Goal: Navigation & Orientation: Find specific page/section

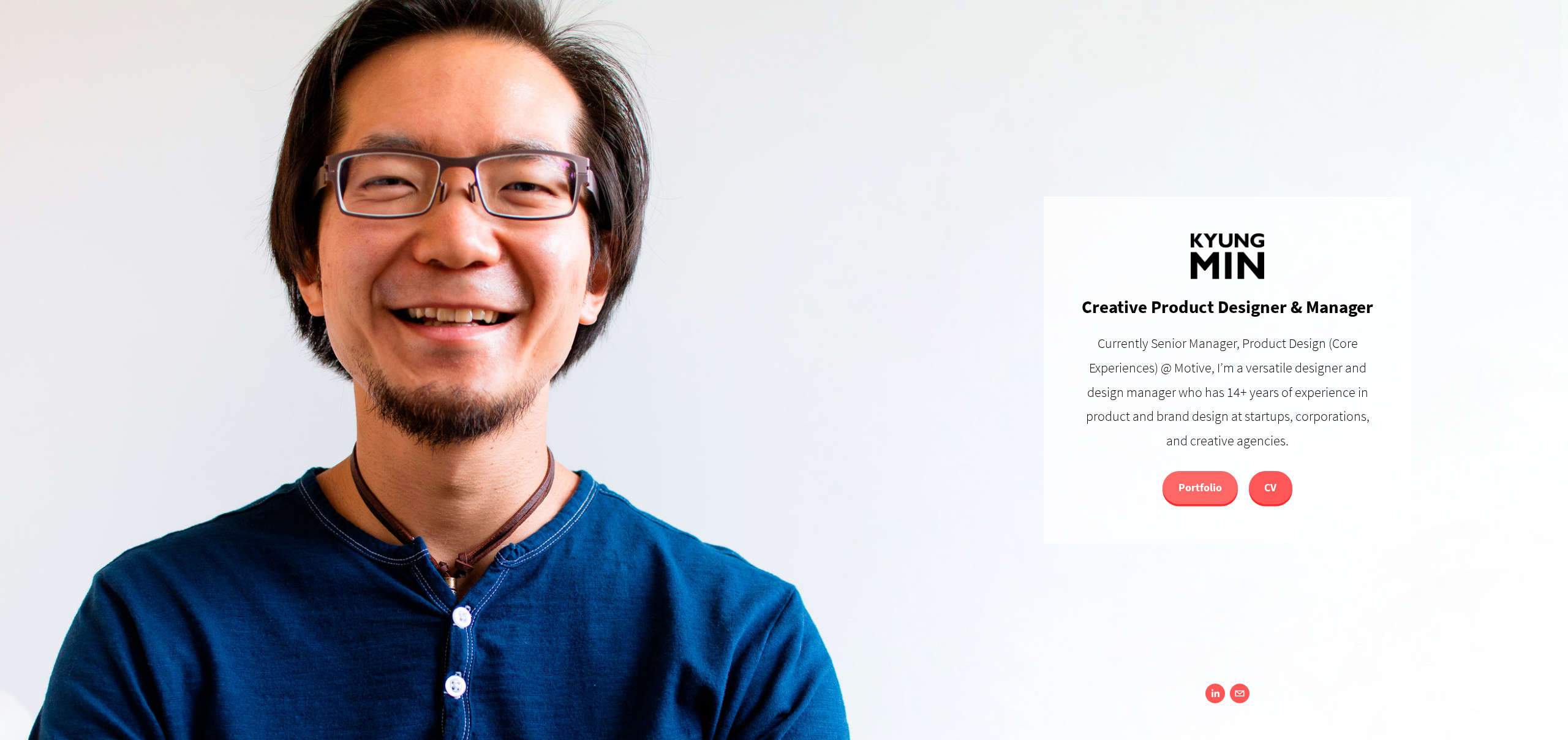
click at [1194, 481] on link "Portfolio" at bounding box center [1200, 488] width 75 height 33
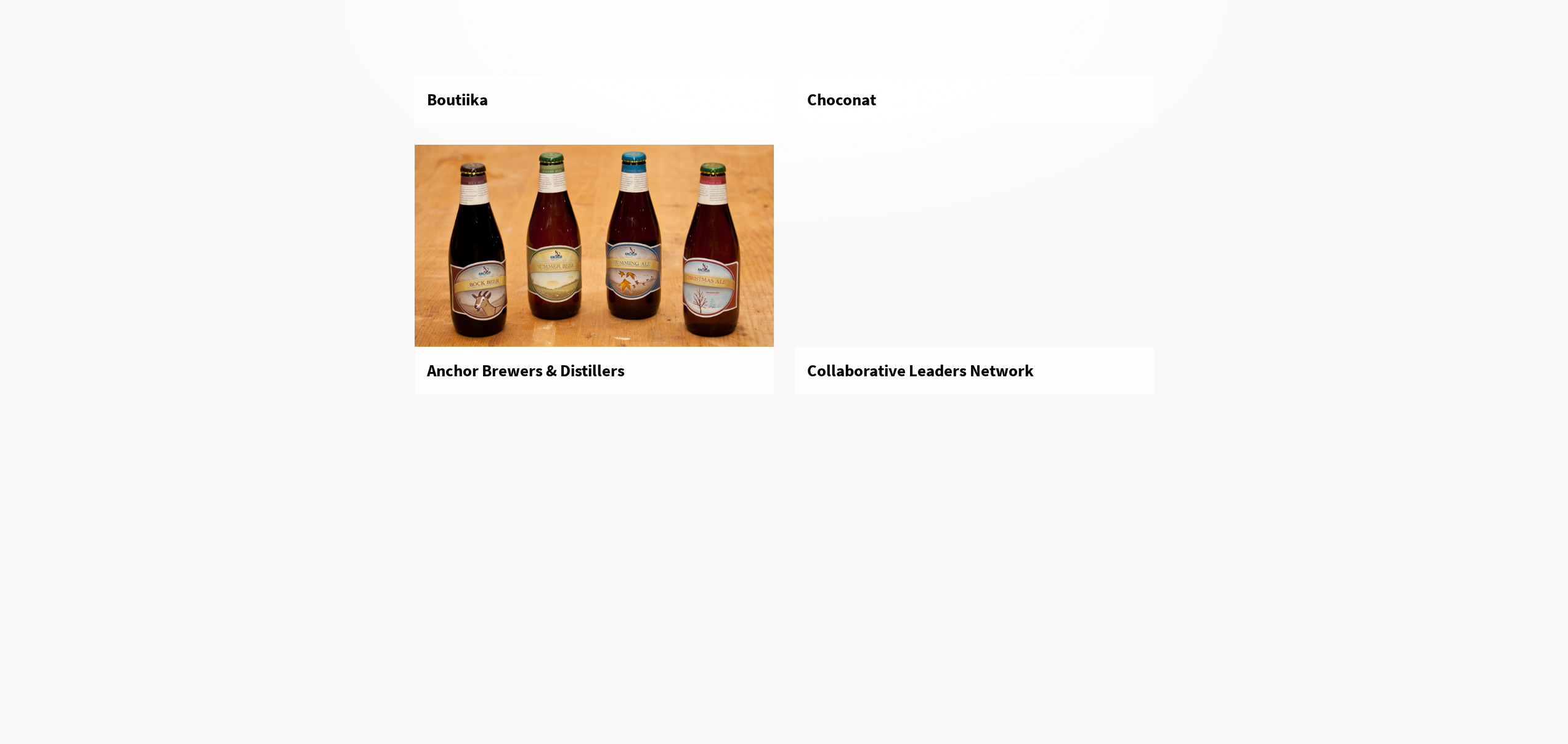
scroll to position [4044, 0]
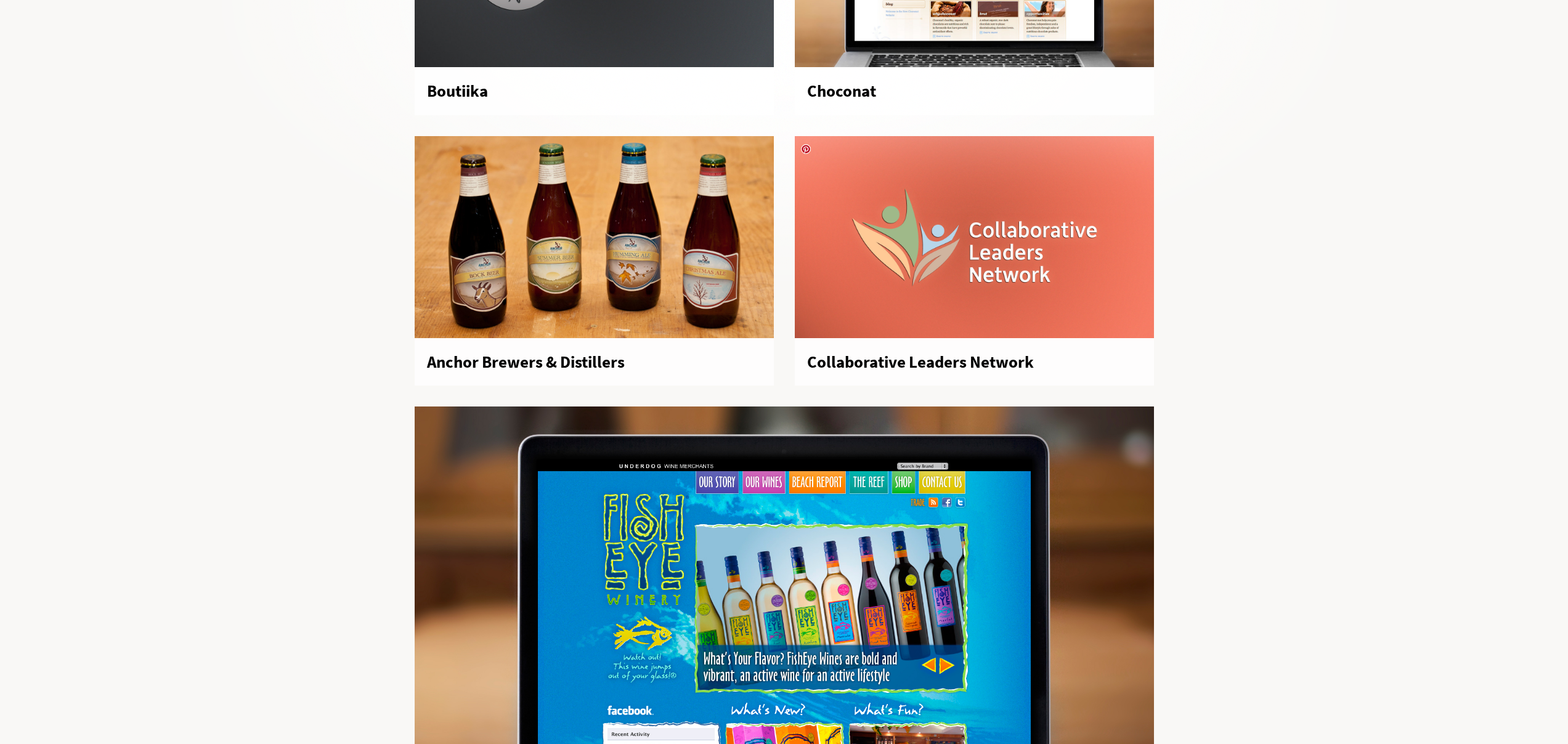
click at [1063, 207] on div at bounding box center [974, 236] width 359 height 202
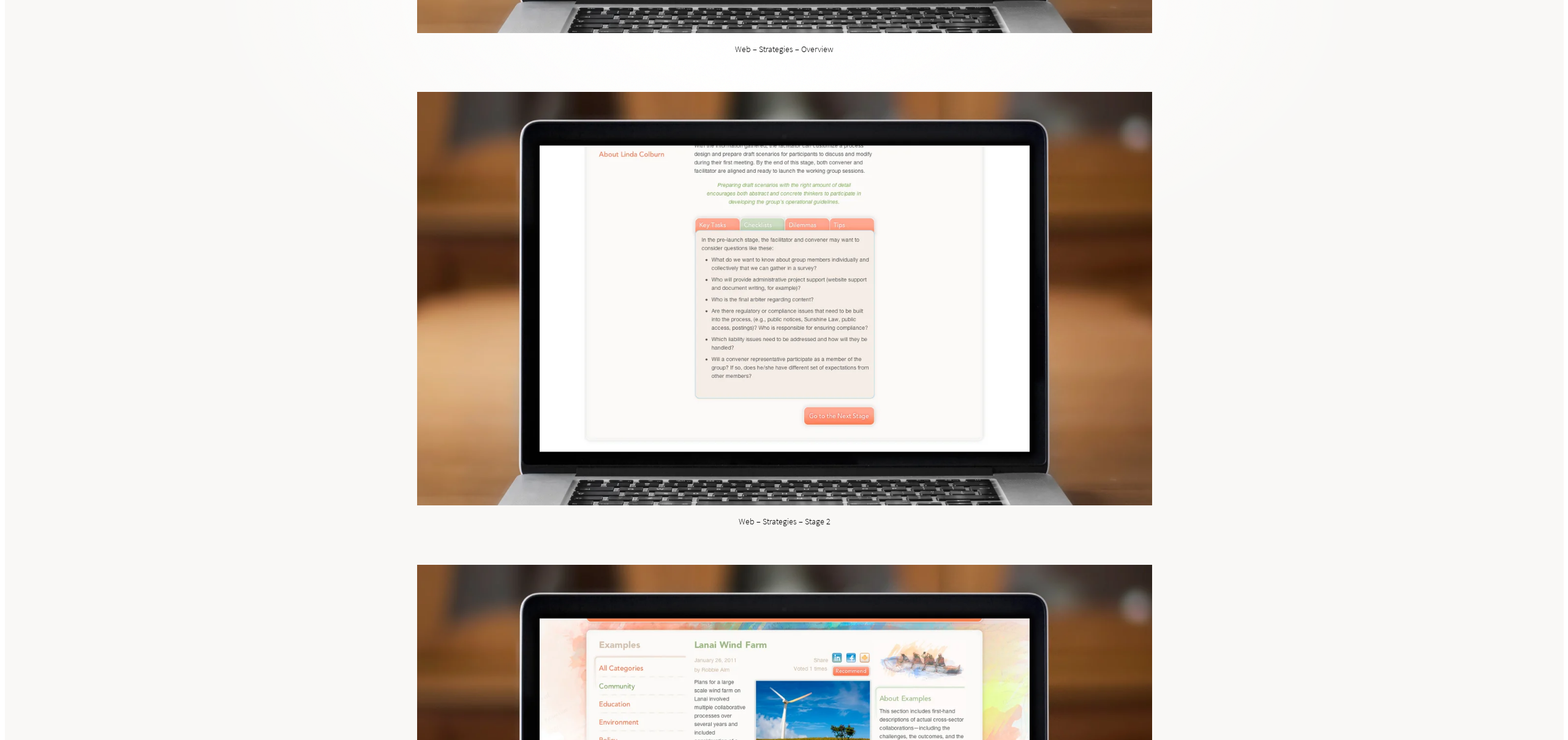
scroll to position [3840, 0]
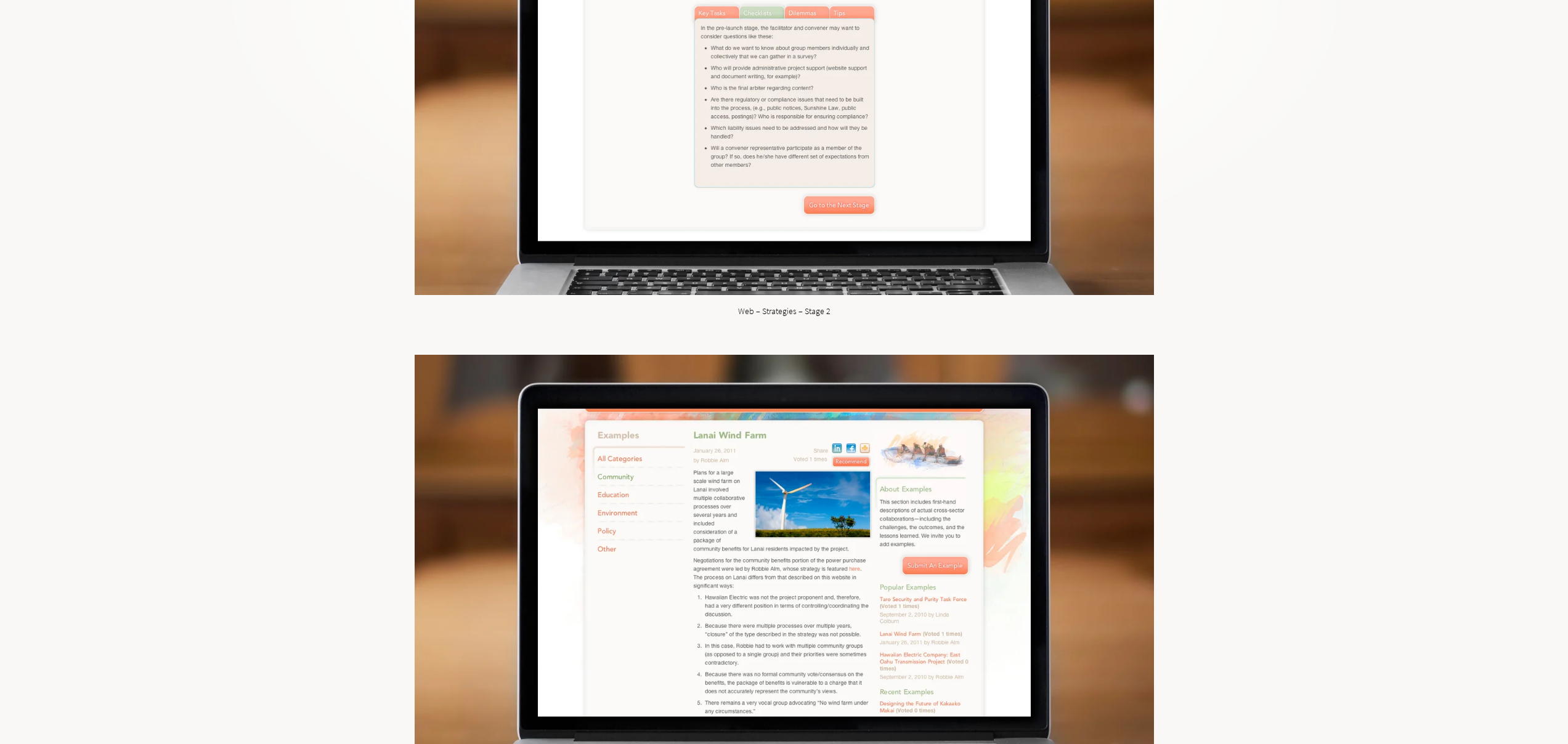
click at [949, 212] on img at bounding box center [784, 86] width 740 height 416
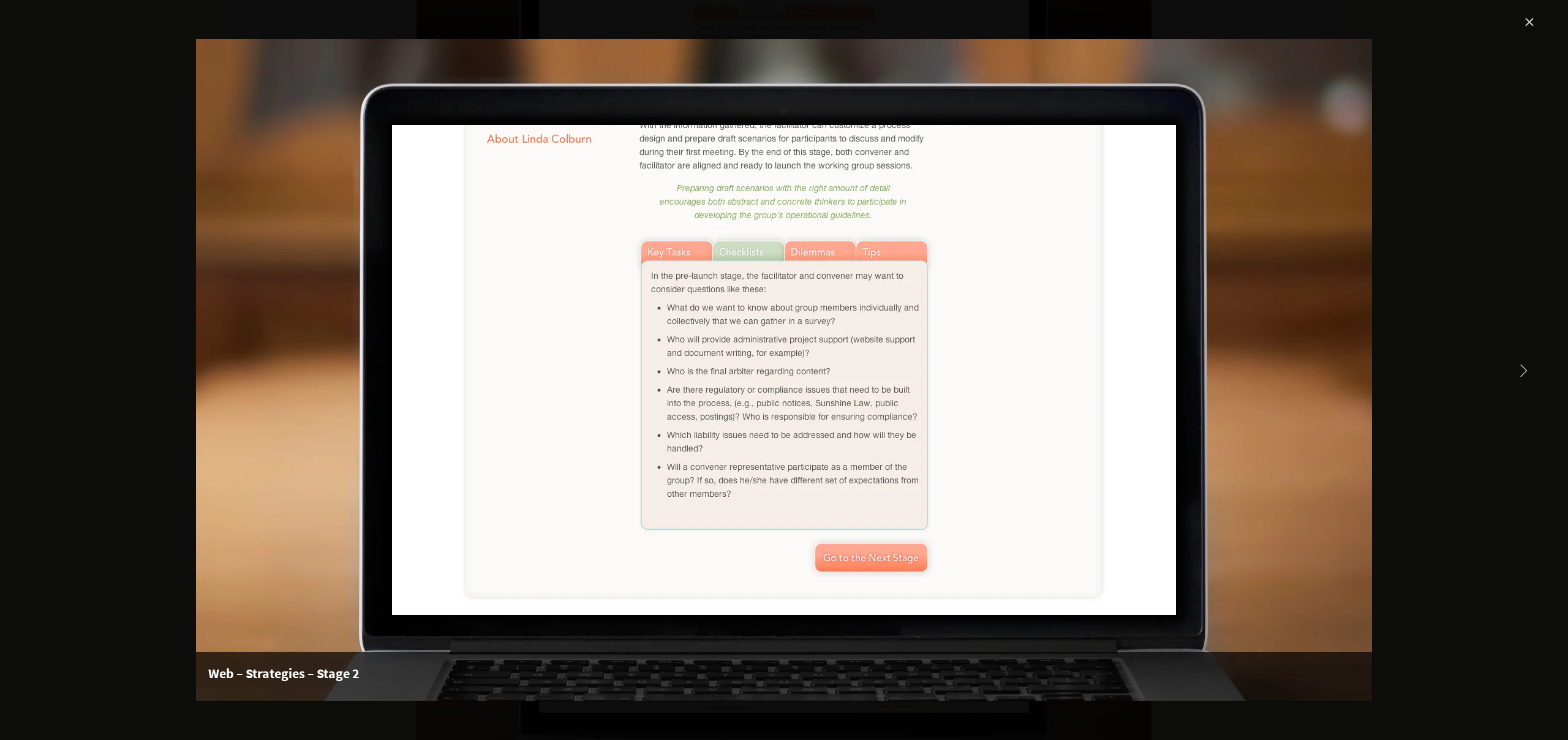
click at [944, 211] on img "Gallery" at bounding box center [784, 370] width 1176 height 662
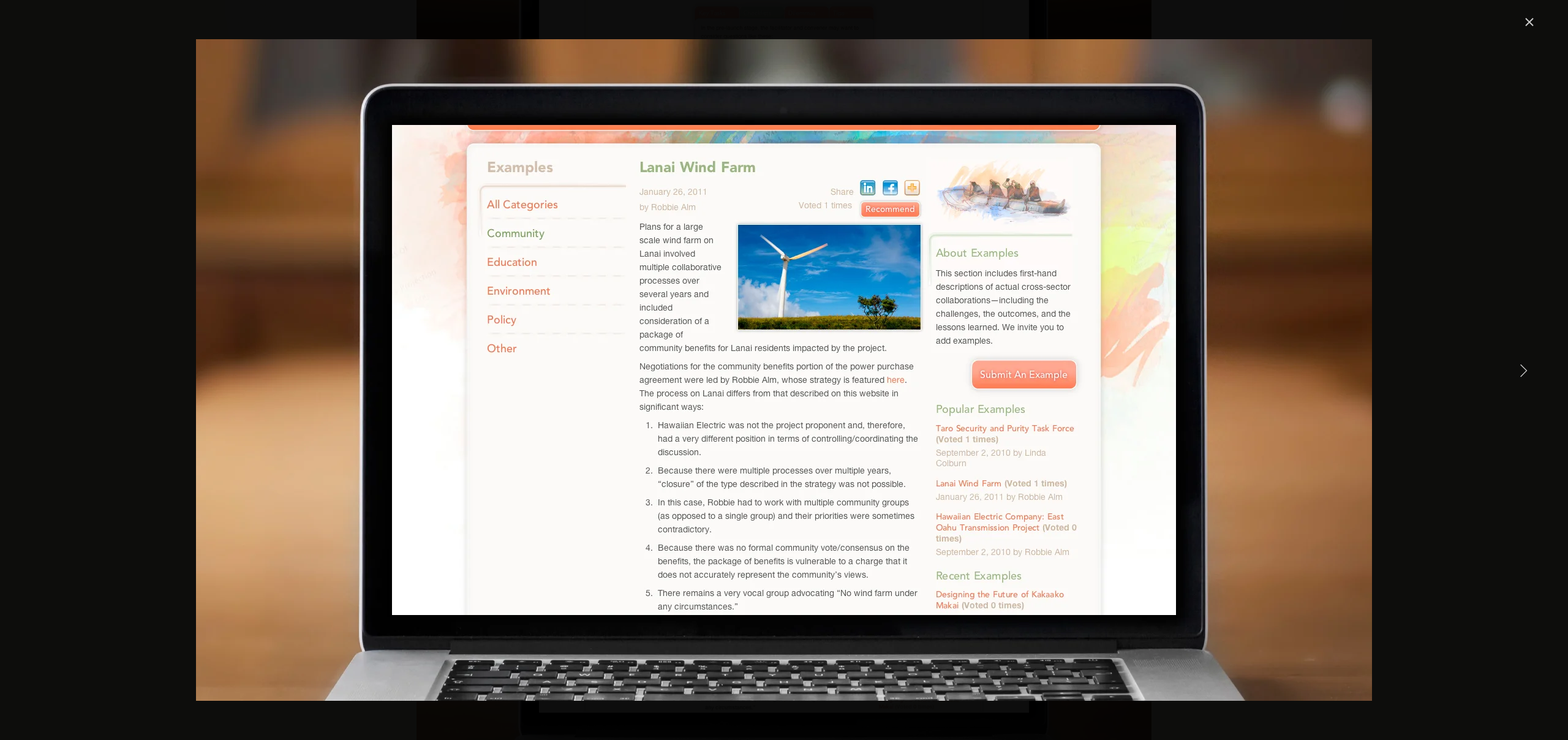
click at [1531, 16] on link "Close" at bounding box center [1529, 22] width 15 height 15
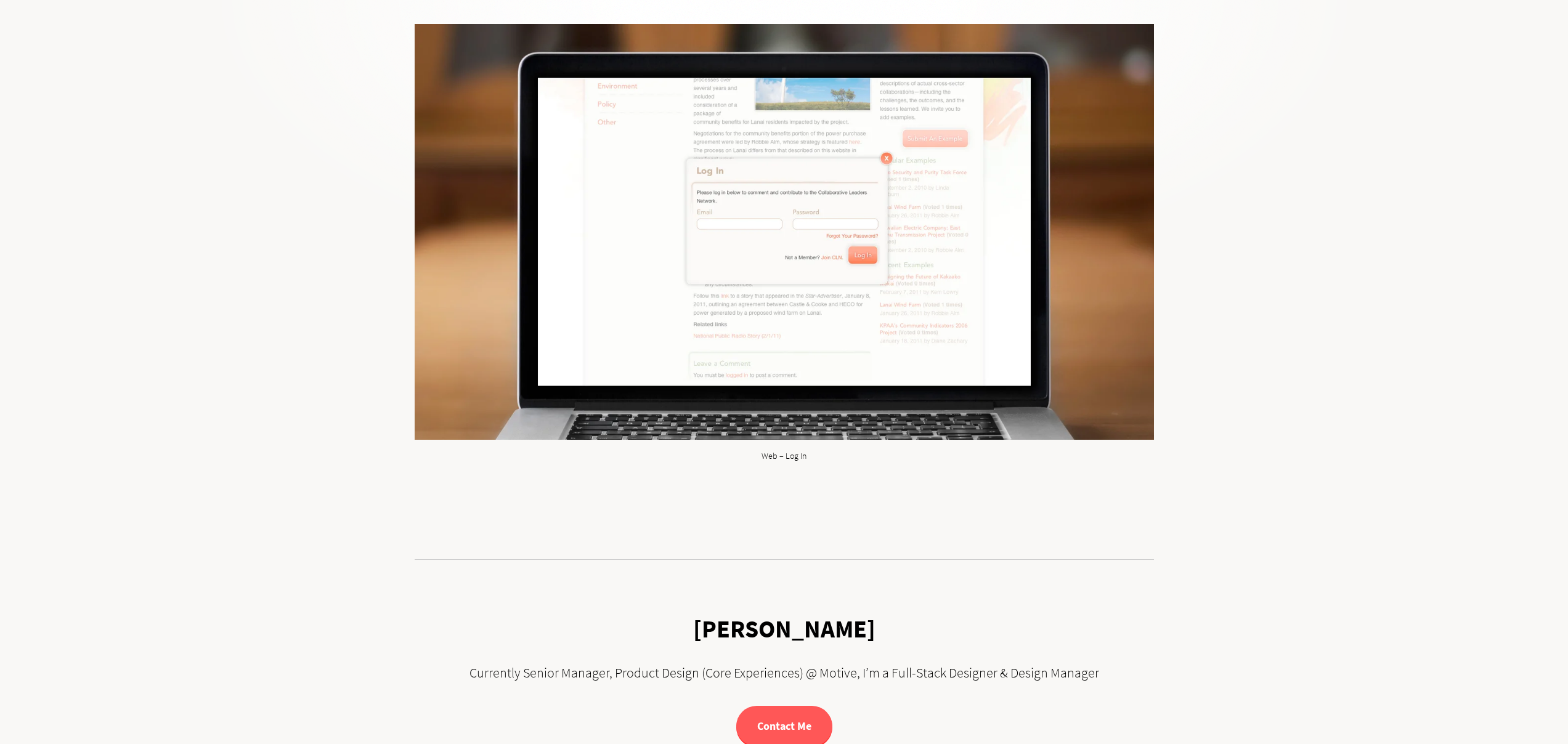
scroll to position [6592, 0]
